Goal: Check status

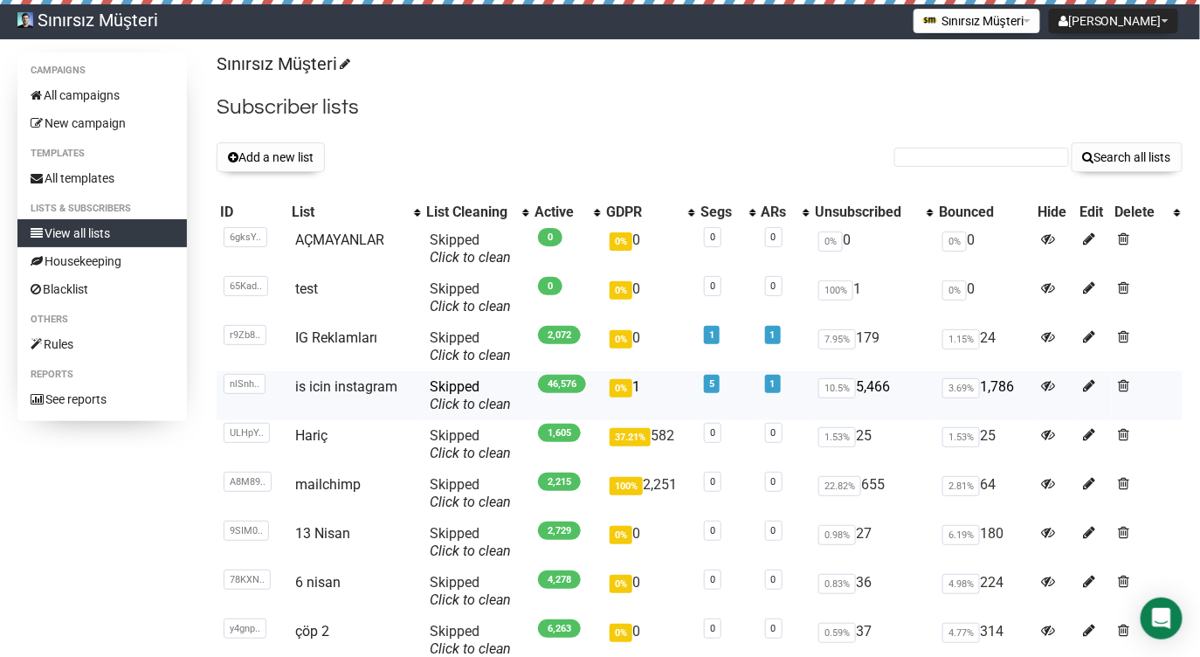
click at [552, 386] on span "46,576" at bounding box center [562, 384] width 48 height 18
click at [546, 382] on span "46,576" at bounding box center [562, 384] width 48 height 18
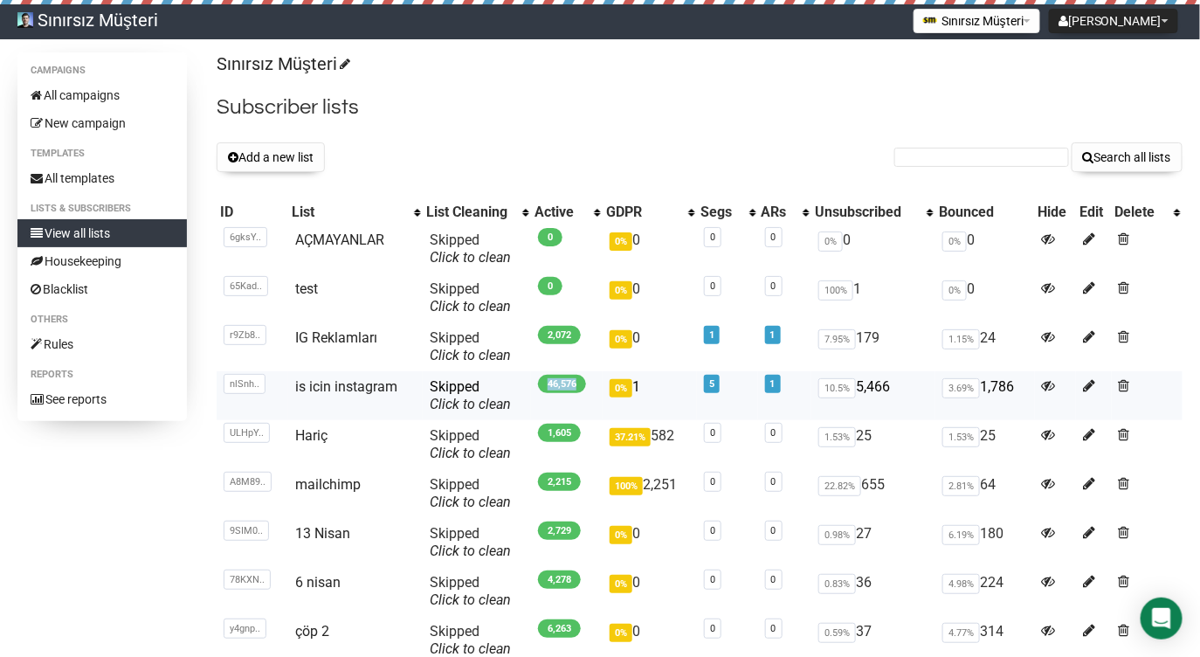
click at [567, 387] on span "46,576" at bounding box center [562, 384] width 48 height 18
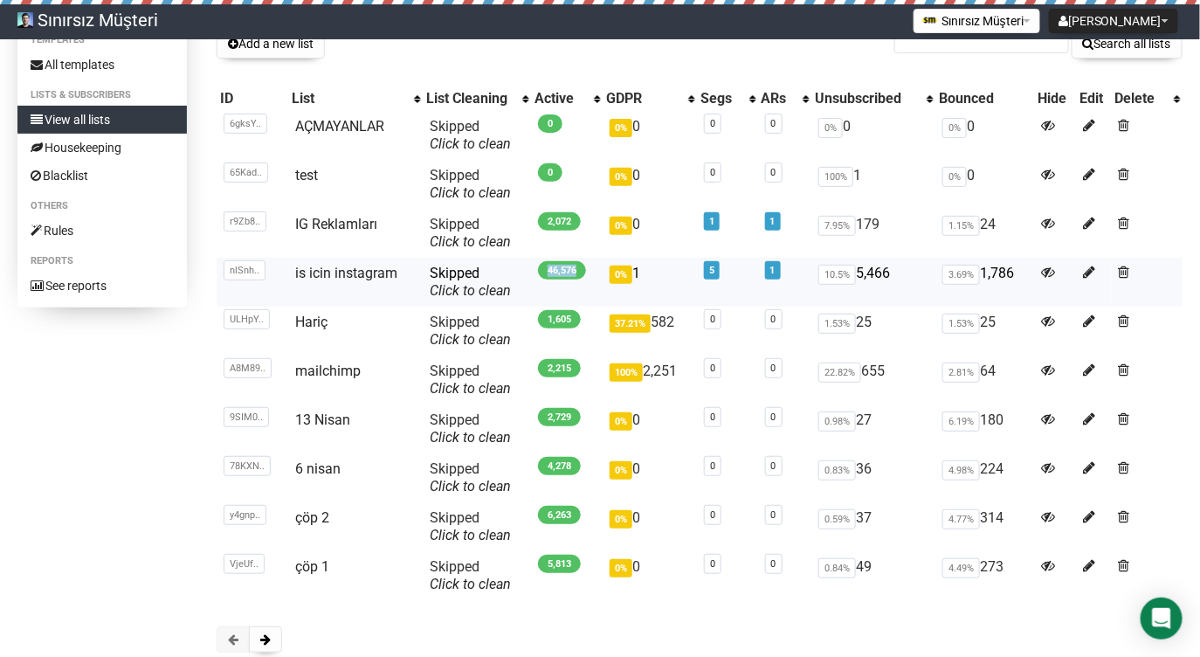
scroll to position [113, 0]
